Goal: Task Accomplishment & Management: Manage account settings

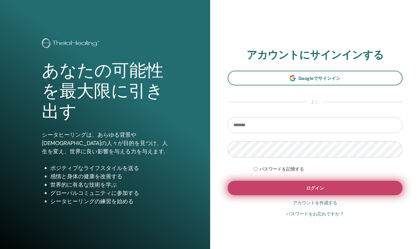
type input "**********"
click at [328, 192] on button "ログイン" at bounding box center [315, 188] width 175 height 14
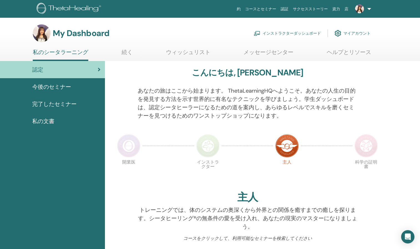
click at [357, 33] on link "マイアカウント" at bounding box center [353, 33] width 36 height 12
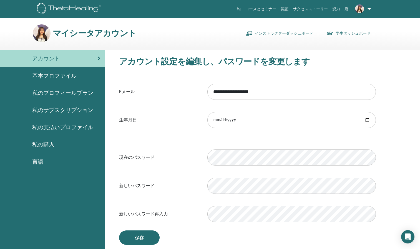
click at [61, 73] on span "基本プロファイル" at bounding box center [54, 76] width 44 height 8
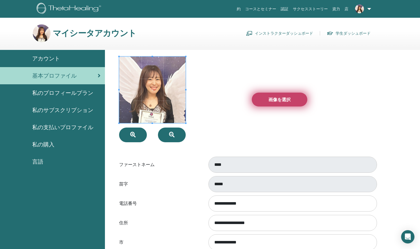
click at [272, 100] on span "画像を選択" at bounding box center [279, 100] width 22 height 6
click at [276, 100] on input "画像を選択" at bounding box center [279, 100] width 7 height 4
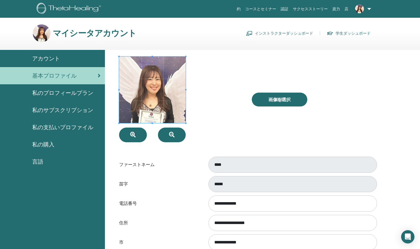
click at [268, 32] on link "インストラクターダッシュボード" at bounding box center [279, 33] width 67 height 9
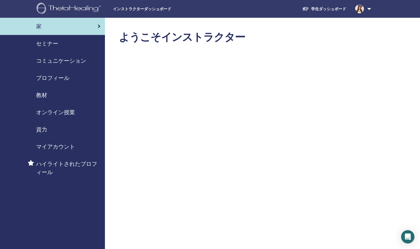
click at [60, 44] on div "セミナー" at bounding box center [52, 43] width 96 height 8
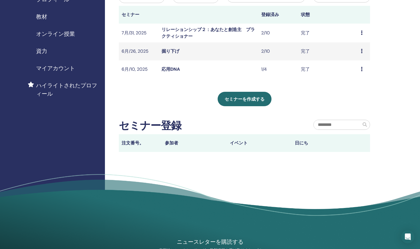
scroll to position [111, 0]
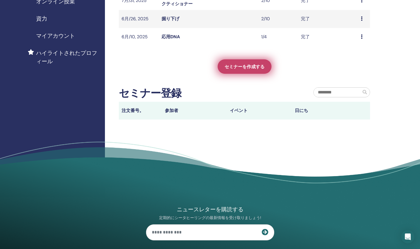
click at [248, 62] on link "セミナーを作成する" at bounding box center [245, 66] width 54 height 14
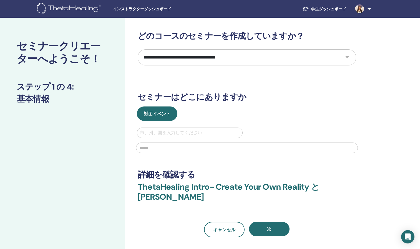
click at [259, 59] on select "**********" at bounding box center [247, 57] width 218 height 16
select select "*"
click at [138, 49] on select "**********" at bounding box center [247, 57] width 218 height 16
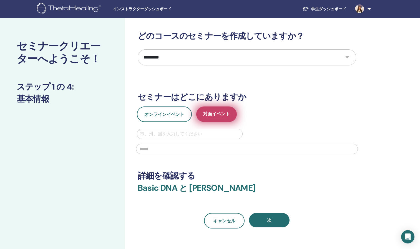
click at [211, 115] on span "対面イベント" at bounding box center [216, 114] width 27 height 7
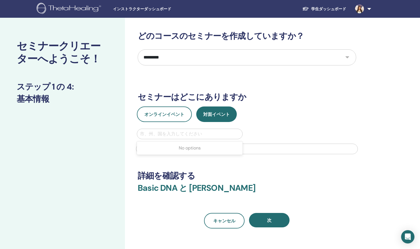
click at [203, 133] on div at bounding box center [190, 134] width 100 height 8
type input "*"
type input "******"
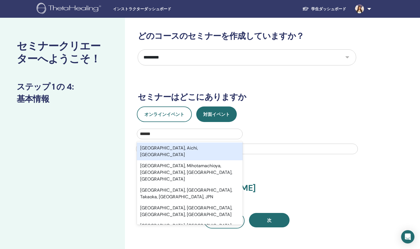
click at [180, 150] on div "Nagoya, Aichi, JPN" at bounding box center [190, 152] width 106 height 18
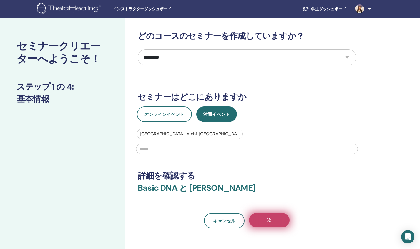
click at [260, 220] on button "次" at bounding box center [269, 220] width 41 height 14
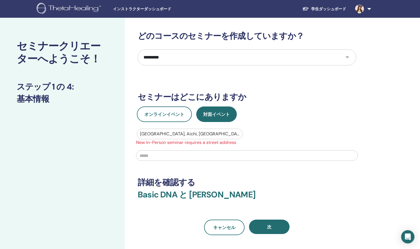
click at [214, 134] on div at bounding box center [190, 134] width 100 height 8
click at [226, 164] on div at bounding box center [247, 155] width 228 height 18
click at [221, 157] on input "text" at bounding box center [247, 155] width 222 height 11
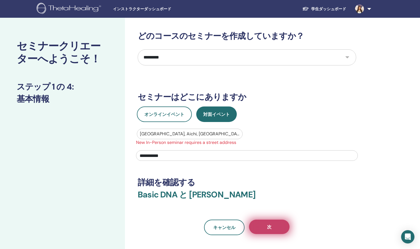
type input "**********"
click at [258, 221] on button "次" at bounding box center [269, 227] width 41 height 14
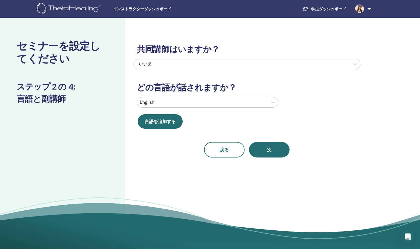
click at [240, 104] on div at bounding box center [202, 103] width 125 height 8
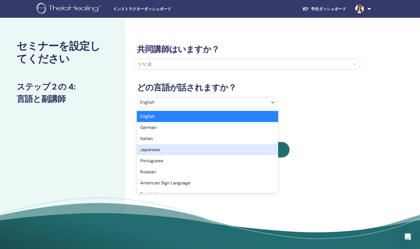
click at [162, 153] on div "Japanese" at bounding box center [207, 149] width 141 height 11
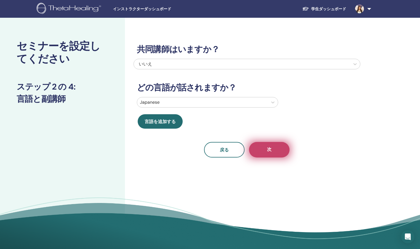
click at [262, 156] on button "次" at bounding box center [269, 150] width 41 height 16
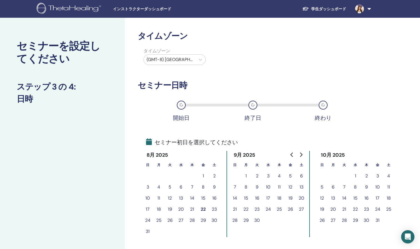
click at [194, 59] on div "(GMT-8) US/Alaska" at bounding box center [170, 60] width 52 height 10
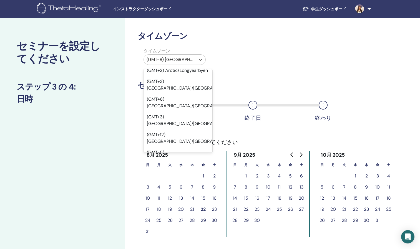
scroll to position [4664, 0]
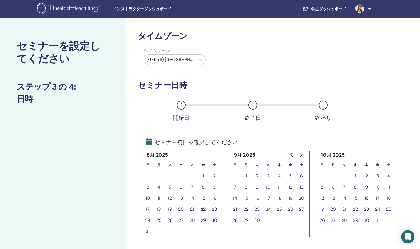
click at [303, 187] on button "13" at bounding box center [301, 187] width 11 height 11
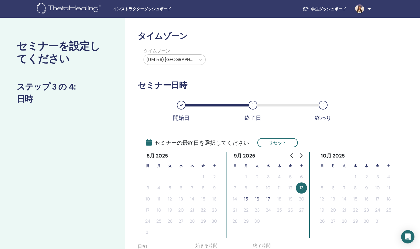
click at [246, 201] on button "15" at bounding box center [245, 199] width 11 height 11
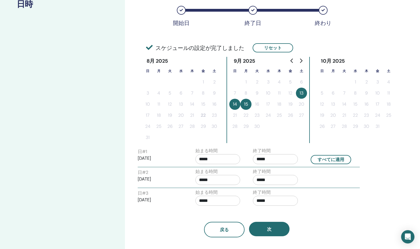
scroll to position [111, 0]
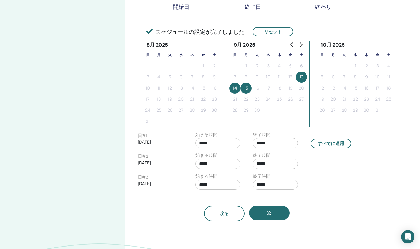
click at [210, 142] on input "*****" at bounding box center [217, 143] width 45 height 10
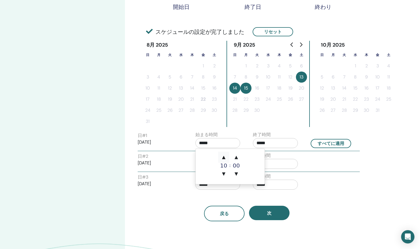
click at [224, 157] on span "▲" at bounding box center [223, 157] width 11 height 11
type input "*****"
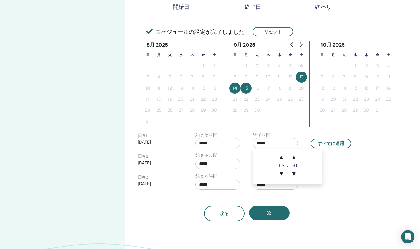
click at [287, 144] on input "*****" at bounding box center [275, 143] width 45 height 10
click at [278, 159] on span "▲" at bounding box center [281, 157] width 11 height 11
type input "*****"
click at [344, 140] on button "すべてに適用" at bounding box center [331, 143] width 41 height 9
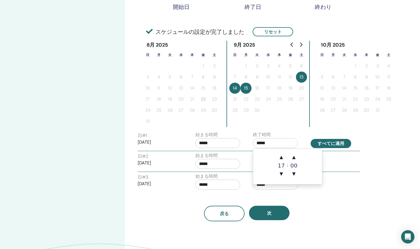
type input "*****"
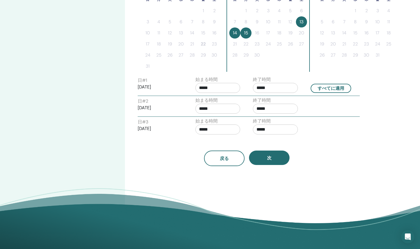
scroll to position [167, 0]
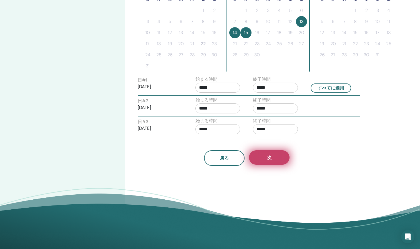
click at [273, 154] on button "次" at bounding box center [269, 157] width 41 height 14
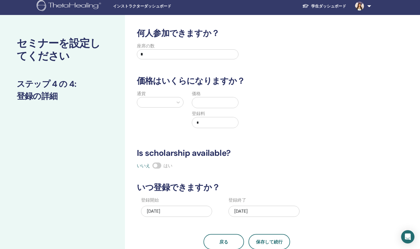
scroll to position [0, 0]
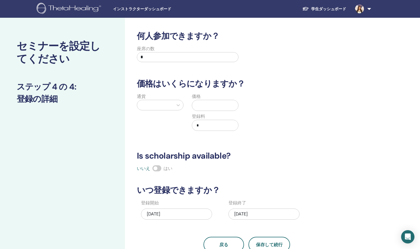
click at [155, 51] on div "座席の数 *" at bounding box center [188, 56] width 102 height 20
click at [155, 55] on input "*" at bounding box center [188, 57] width 102 height 10
type input "**"
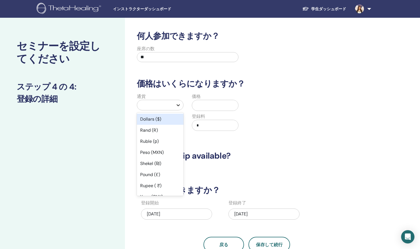
click at [178, 103] on icon at bounding box center [178, 105] width 6 height 6
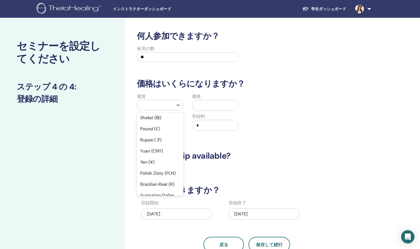
scroll to position [56, 0]
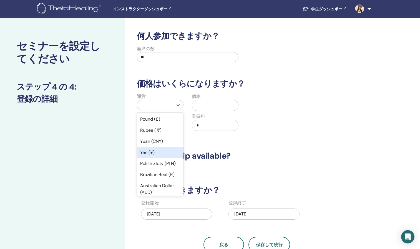
click at [165, 155] on div "Yen (¥)" at bounding box center [160, 152] width 47 height 11
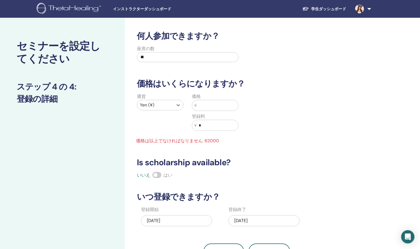
click at [217, 105] on input "text" at bounding box center [218, 105] width 42 height 11
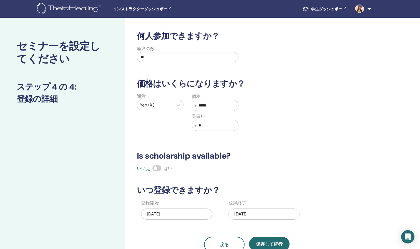
type input "*****"
click at [326, 129] on div "通貨 Yen (¥) 価格 ¥ ***** 登録料 ¥ *" at bounding box center [242, 115] width 227 height 44
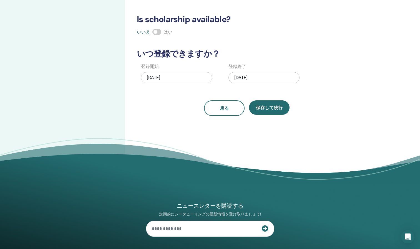
scroll to position [167, 0]
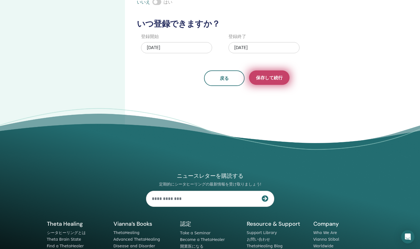
click at [274, 76] on span "保存して続行" at bounding box center [269, 78] width 27 height 6
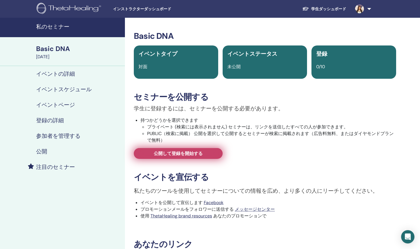
click at [166, 153] on span "公開して登録を開始する" at bounding box center [178, 154] width 49 height 6
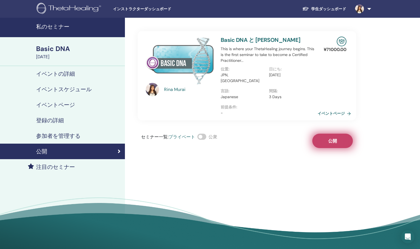
click at [337, 138] on span "公開" at bounding box center [332, 141] width 9 height 6
click at [56, 28] on h4 "私のセミナー" at bounding box center [78, 26] width 85 height 7
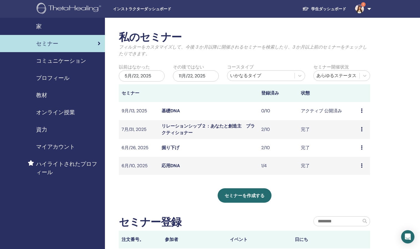
click at [39, 22] on link "家" at bounding box center [52, 26] width 105 height 17
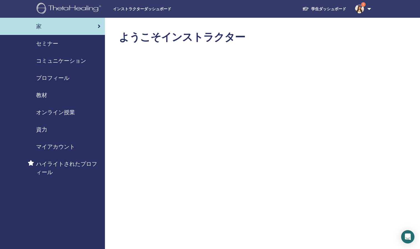
click at [359, 9] on img at bounding box center [359, 8] width 9 height 9
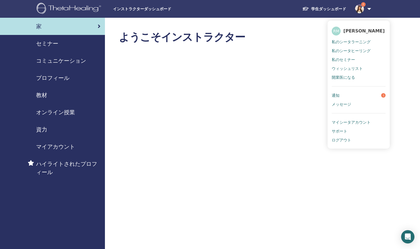
click at [53, 43] on span "セミナー" at bounding box center [47, 43] width 22 height 8
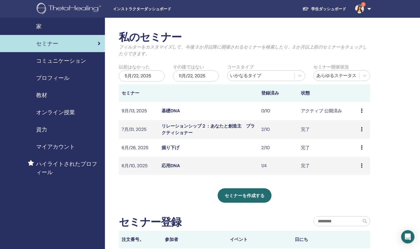
click at [146, 77] on div "5月/22, 2025" at bounding box center [142, 76] width 46 height 11
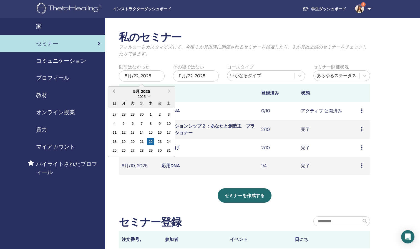
click at [112, 91] on button "Previous Month" at bounding box center [113, 91] width 9 height 9
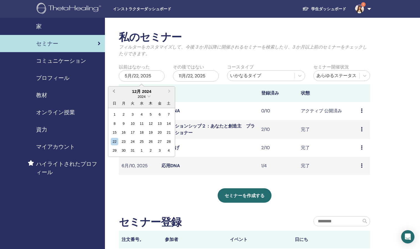
click at [112, 91] on button "Previous Month" at bounding box center [113, 91] width 9 height 9
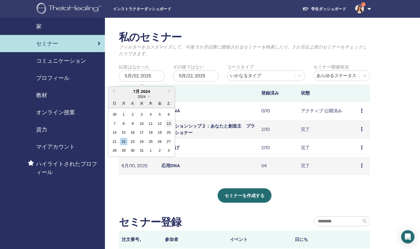
click at [170, 125] on div "13" at bounding box center [168, 123] width 7 height 7
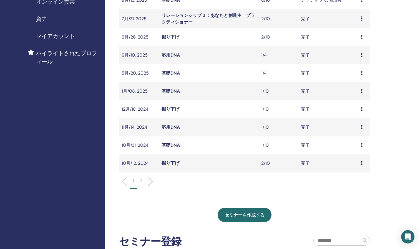
scroll to position [111, 0]
click at [141, 180] on p "2" at bounding box center [141, 181] width 2 height 6
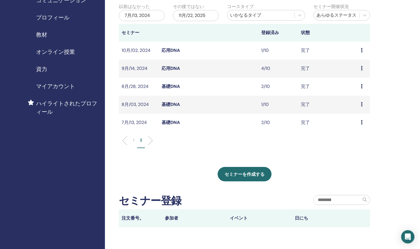
scroll to position [56, 0]
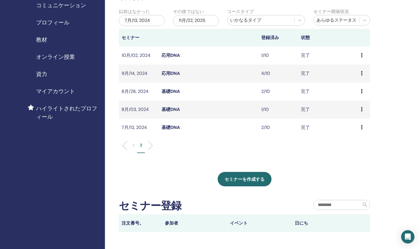
click at [133, 144] on p "1" at bounding box center [133, 145] width 1 height 6
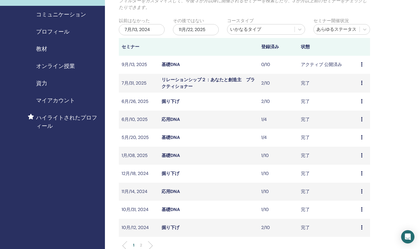
scroll to position [0, 0]
